Goal: Consume media (video, audio)

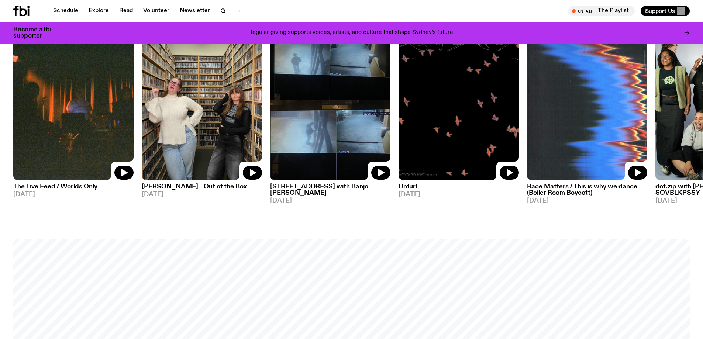
scroll to position [442, 0]
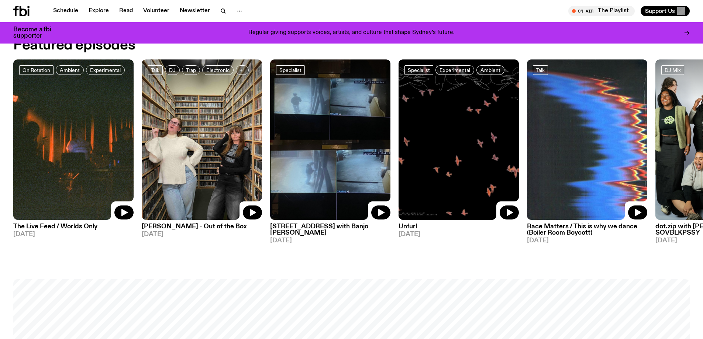
click at [208, 151] on img at bounding box center [202, 139] width 120 height 161
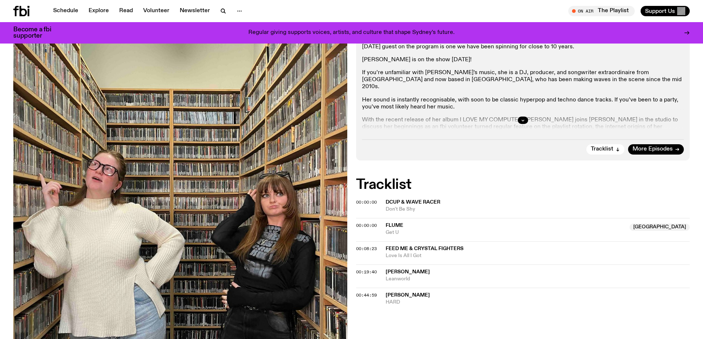
scroll to position [111, 0]
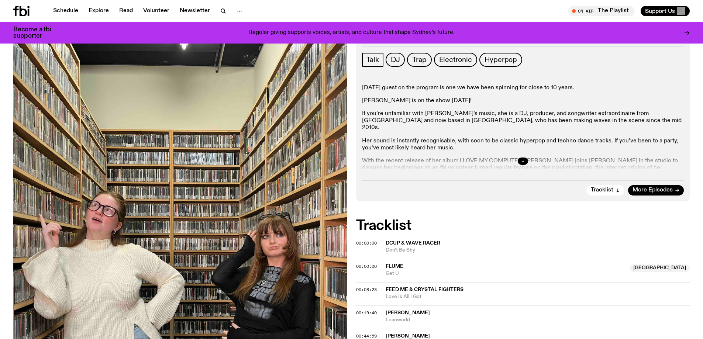
click at [523, 161] on icon "button" at bounding box center [523, 161] width 4 height 4
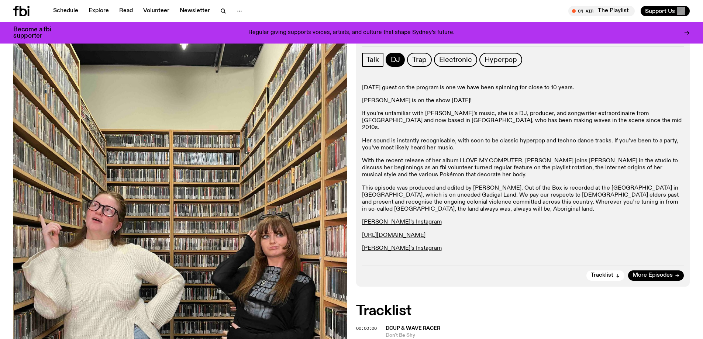
click at [395, 56] on span "DJ" at bounding box center [395, 60] width 9 height 8
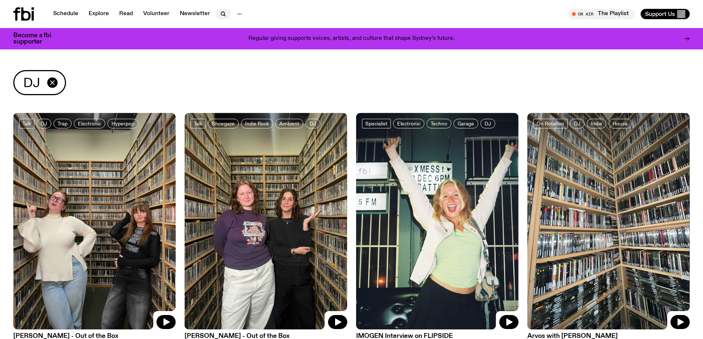
click at [221, 14] on icon "button" at bounding box center [223, 14] width 9 height 9
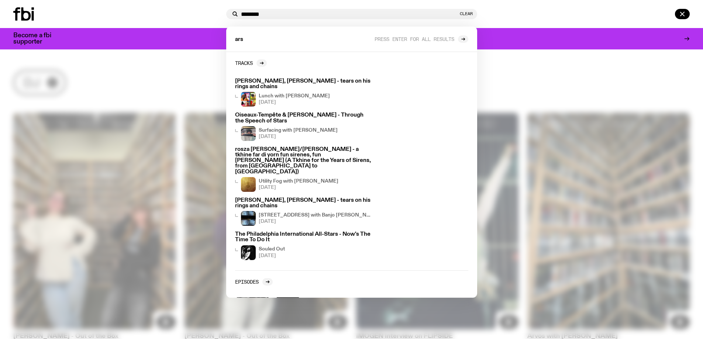
type input "********"
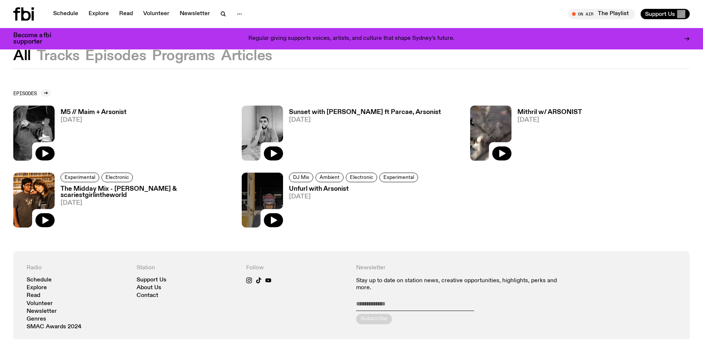
scroll to position [37, 0]
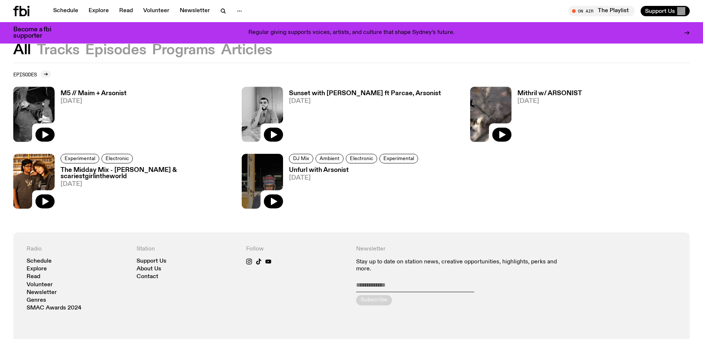
click at [97, 91] on h3 "M5 // Maim + Arsonist" at bounding box center [94, 93] width 66 height 6
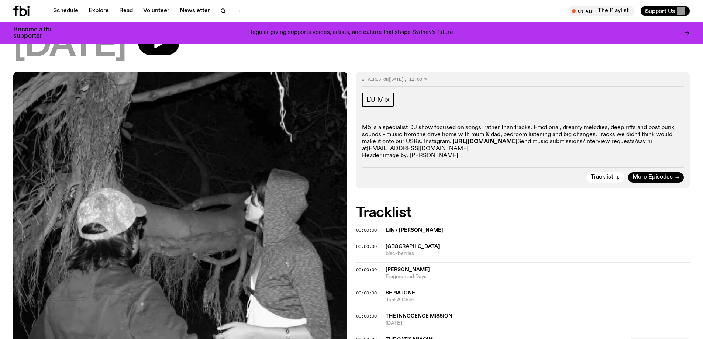
scroll to position [70, 0]
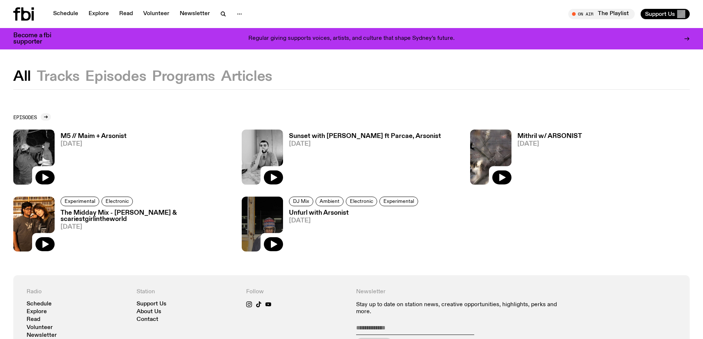
click at [189, 213] on h3 "The Midday Mix - [PERSON_NAME] & scariestgirlintheworld" at bounding box center [147, 216] width 172 height 13
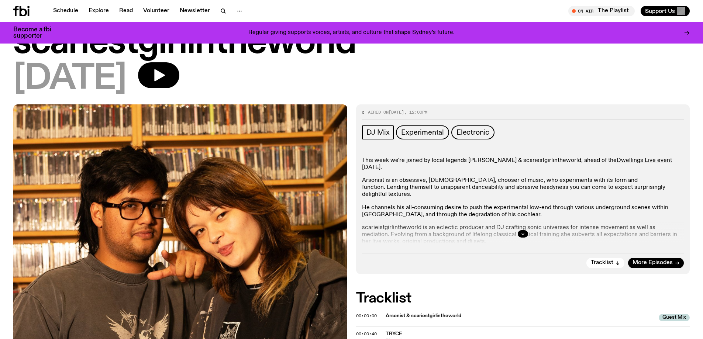
scroll to position [145, 0]
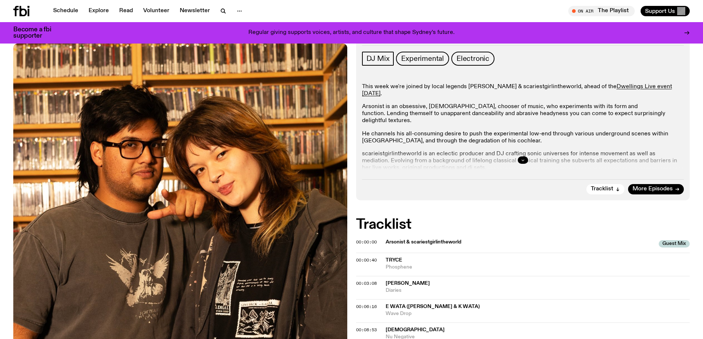
click at [521, 159] on icon "button" at bounding box center [523, 160] width 4 height 4
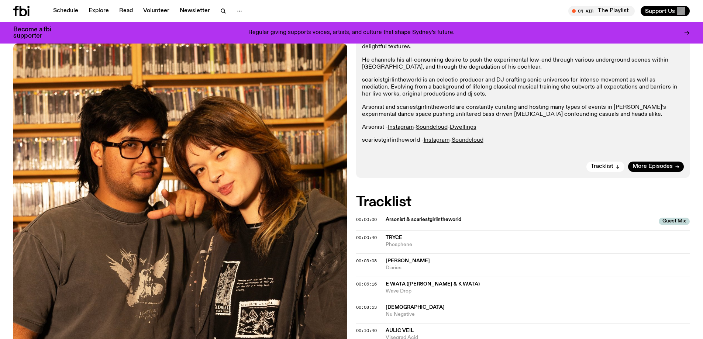
scroll to position [34, 0]
